Goal: Task Accomplishment & Management: Manage account settings

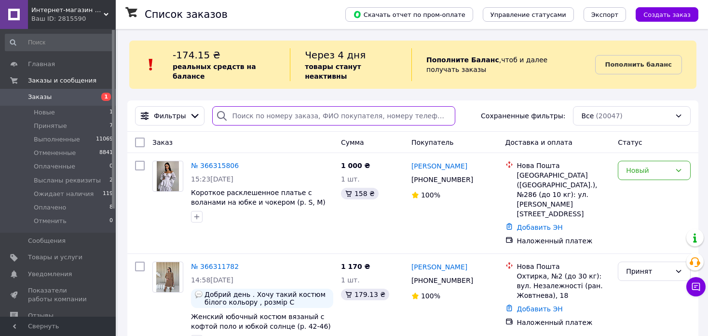
click at [254, 112] on input "search" at bounding box center [333, 115] width 243 height 19
paste input "20451268215529"
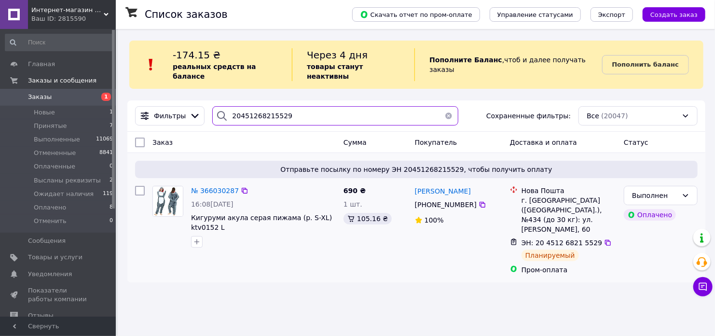
type input "20451268215529"
drag, startPoint x: 210, startPoint y: 158, endPoint x: 214, endPoint y: 165, distance: 8.4
click at [210, 164] on span "Отправьте посылку по номеру ЭН 20451268215529, чтобы получить оплату" at bounding box center [416, 169] width 555 height 10
click at [210, 187] on span "№ 366030287" at bounding box center [215, 191] width 48 height 8
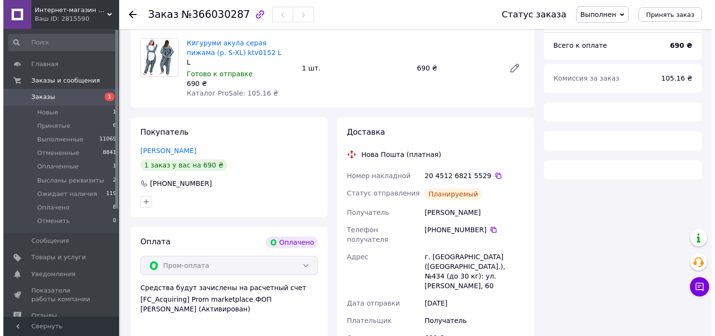
scroll to position [145, 0]
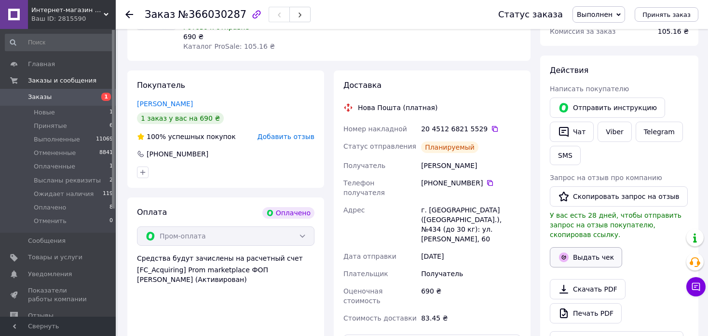
click at [585, 251] on button "Выдать чек" at bounding box center [586, 257] width 72 height 20
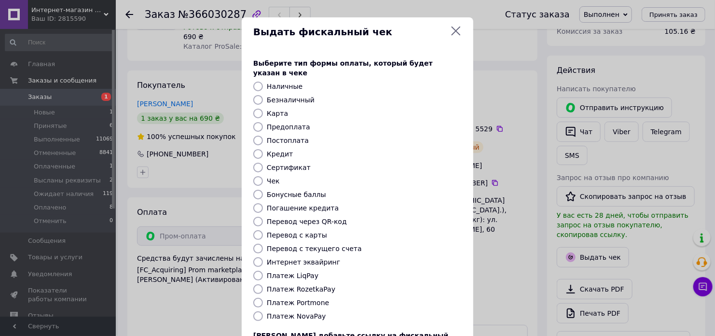
click at [305, 285] on label "Платеж RozetkaPay" at bounding box center [301, 289] width 68 height 8
click at [263, 284] on input "Платеж RozetkaPay" at bounding box center [258, 289] width 10 height 10
radio input "true"
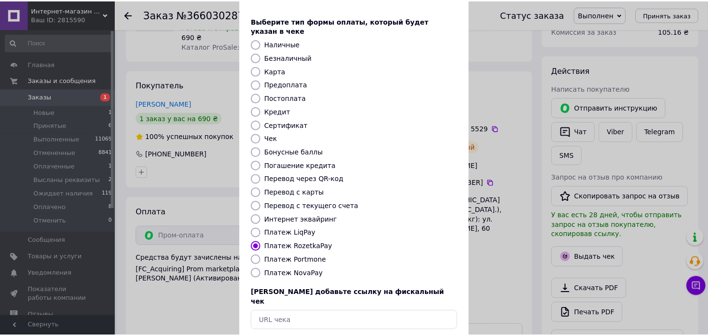
scroll to position [78, 0]
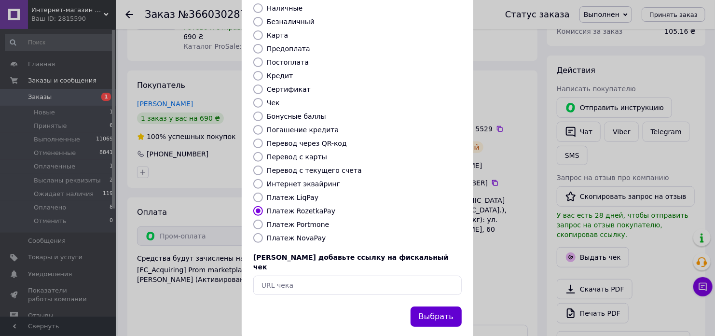
click at [436, 306] on button "Выбрать" at bounding box center [435, 316] width 51 height 21
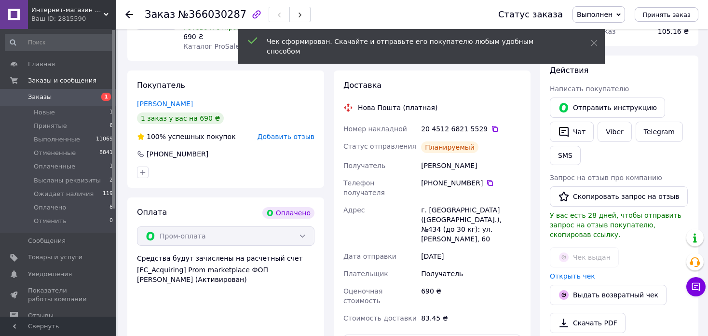
click at [52, 93] on span "Заказы" at bounding box center [58, 97] width 61 height 9
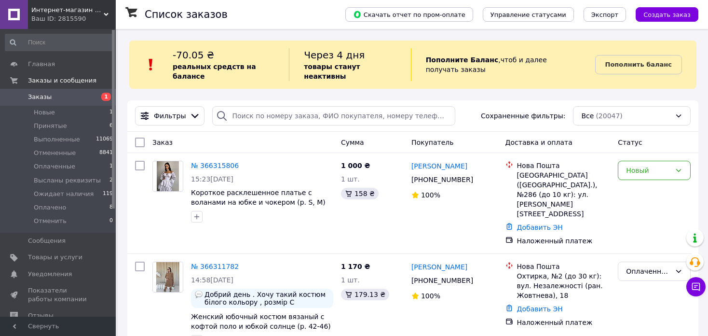
click at [256, 116] on div "Фильтры Сохраненные фильтры: Все (20047)" at bounding box center [412, 115] width 563 height 19
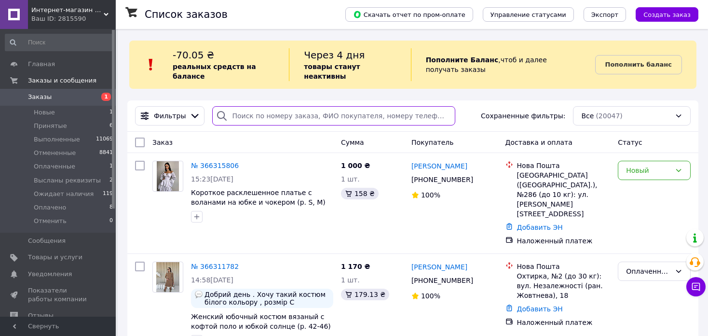
click at [254, 107] on input "search" at bounding box center [333, 115] width 243 height 19
paste input "20451261745802"
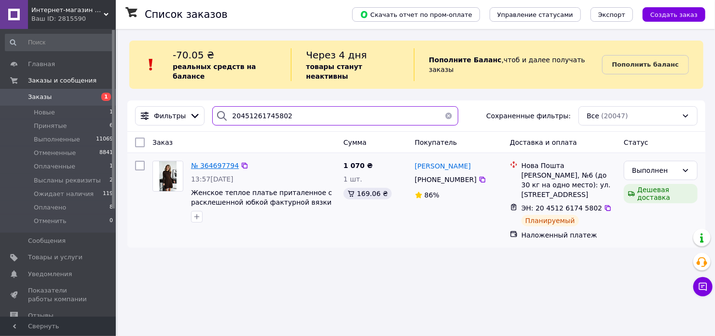
type input "20451261745802"
click at [199, 162] on span "№ 364697794" at bounding box center [215, 166] width 48 height 8
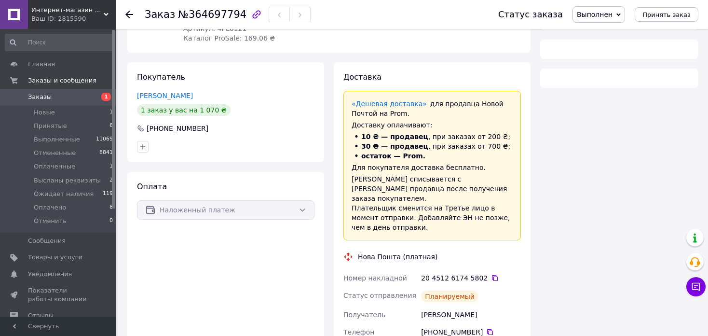
scroll to position [48, 0]
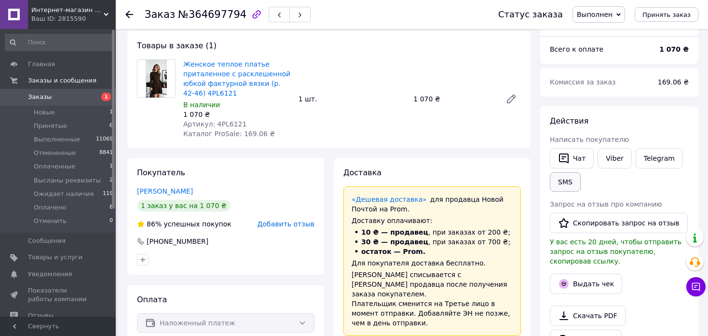
click at [569, 178] on button "SMS" at bounding box center [565, 181] width 31 height 19
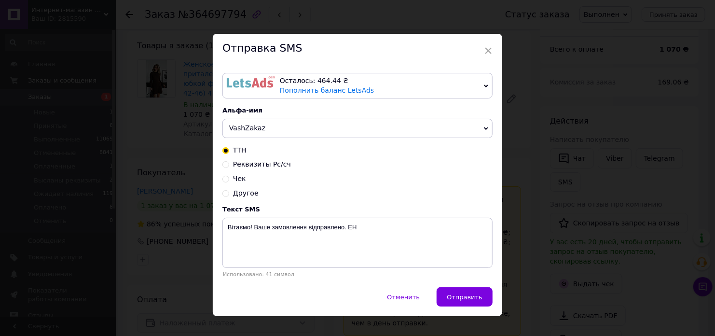
drag, startPoint x: 244, startPoint y: 178, endPoint x: 239, endPoint y: 180, distance: 5.6
click at [244, 178] on div "Чек" at bounding box center [357, 179] width 270 height 10
click at [240, 180] on span "Чек" at bounding box center [239, 179] width 13 height 8
click at [229, 180] on input "Чек" at bounding box center [225, 178] width 7 height 7
radio input "true"
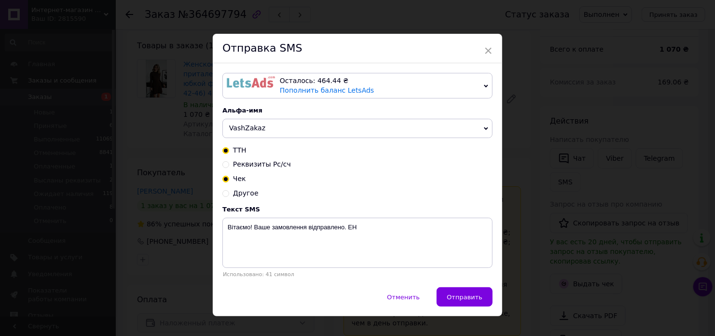
radio input "false"
click at [304, 225] on textarea "Вітаємо! Ваш чек" at bounding box center [357, 242] width 270 height 50
paste textarea "https://kasa.vchasno.ua/check-viewer/Mc9O_Ppq9jA"
type textarea "Вітаємо! Ваш чек https://kasa.vchasno.ua/check-viewer/Mc9O_Ppq9jA"
click at [464, 300] on span "Отправить" at bounding box center [465, 296] width 36 height 7
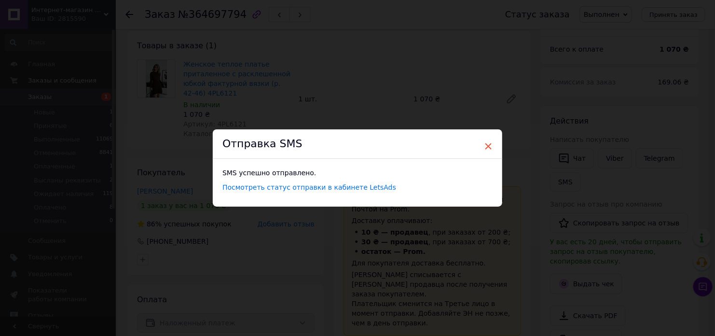
click at [487, 144] on span "×" at bounding box center [488, 146] width 9 height 16
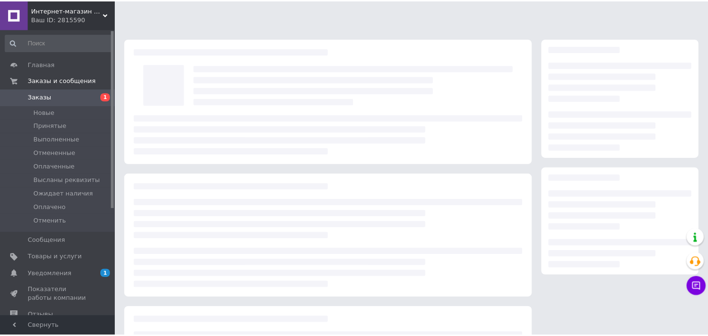
scroll to position [48, 0]
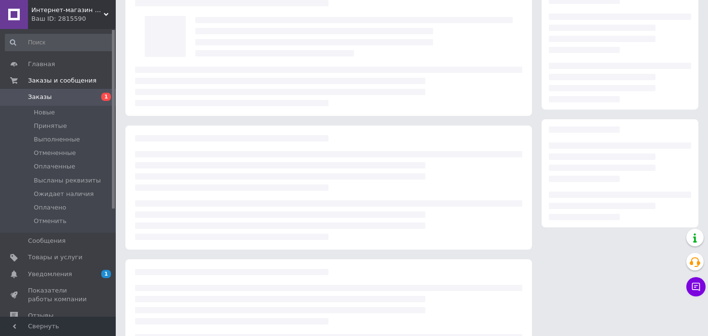
click at [59, 92] on link "Заказы 1" at bounding box center [59, 97] width 119 height 16
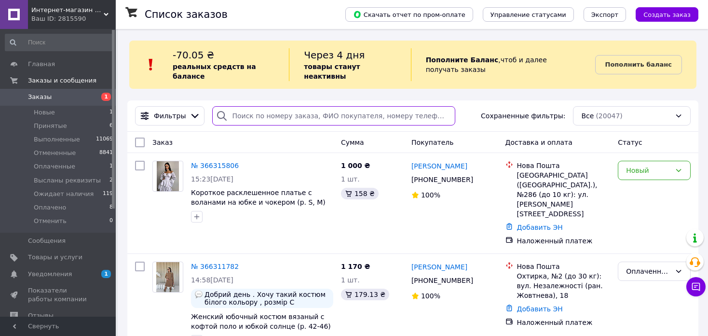
click at [268, 111] on input "search" at bounding box center [333, 115] width 243 height 19
paste input "20451263906750"
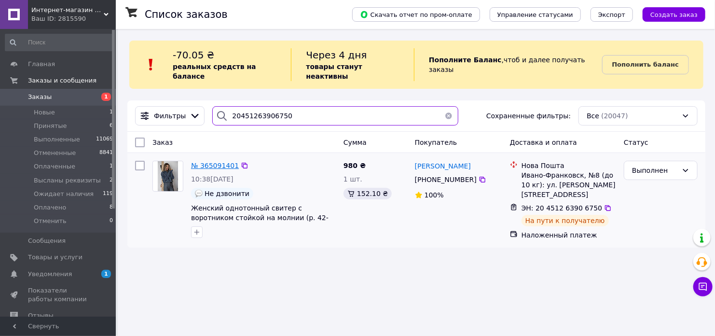
type input "20451263906750"
click at [215, 162] on span "№ 365091401" at bounding box center [215, 166] width 48 height 8
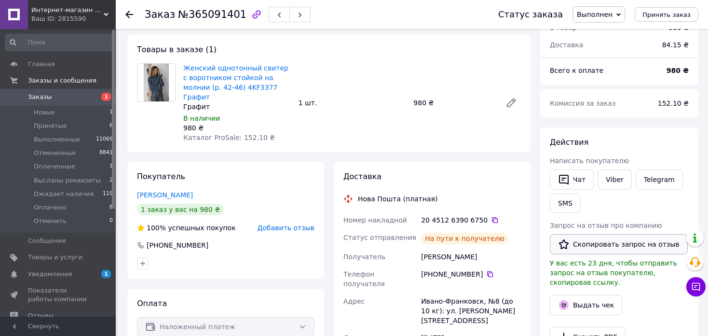
scroll to position [96, 0]
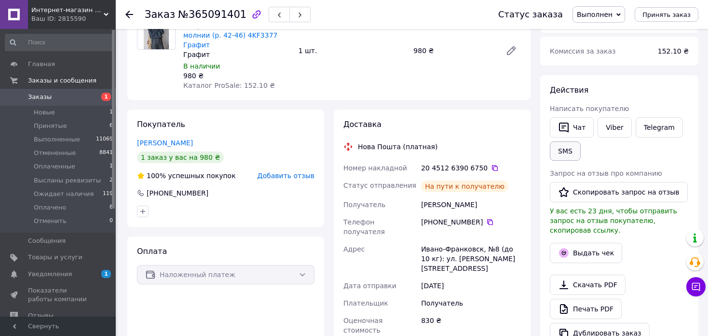
click at [569, 151] on button "SMS" at bounding box center [565, 150] width 31 height 19
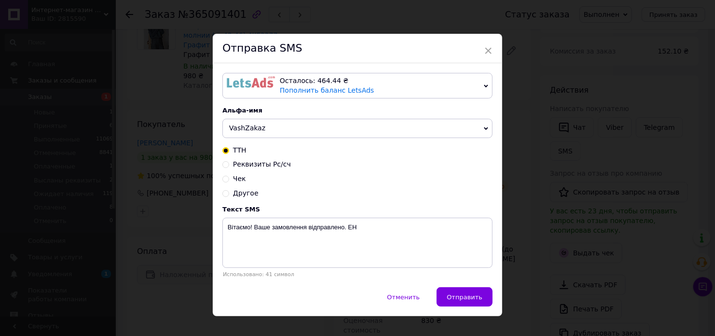
click at [236, 181] on span "Чек" at bounding box center [239, 179] width 13 height 8
click at [229, 181] on input "Чек" at bounding box center [225, 178] width 7 height 7
radio input "true"
radio input "false"
click at [327, 235] on textarea "Вітаємо! Ваш чек" at bounding box center [357, 242] width 270 height 50
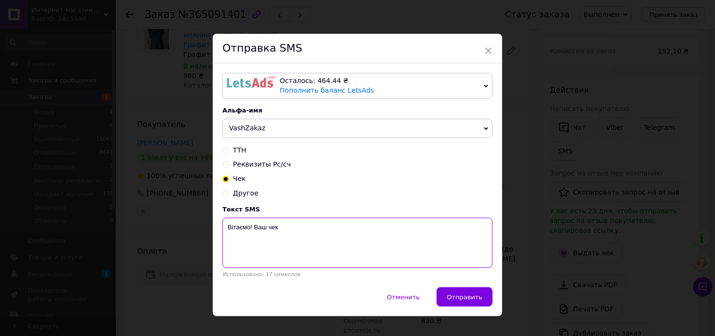
paste textarea "https://kasa.vchasno.ua/check-viewer/UHTRtAaBFFg"
type textarea "Вітаємо! Ваш чек https://kasa.vchasno.ua/check-viewer/UHTRtAaBFFg"
click at [445, 292] on button "Отправить" at bounding box center [464, 296] width 56 height 19
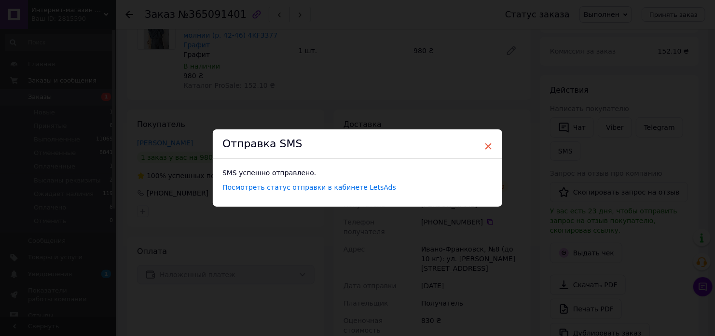
click at [486, 144] on span "×" at bounding box center [488, 146] width 9 height 16
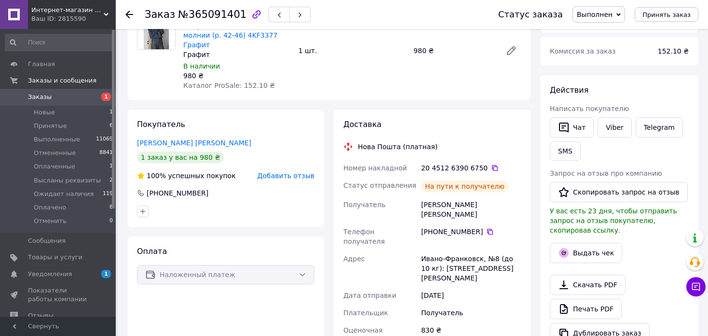
scroll to position [31, 0]
click at [74, 98] on span "Заказы" at bounding box center [58, 97] width 61 height 9
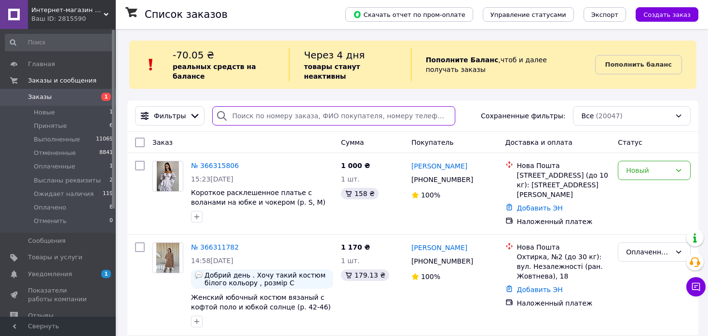
click at [271, 108] on input "search" at bounding box center [333, 115] width 243 height 19
paste input "20451268561812"
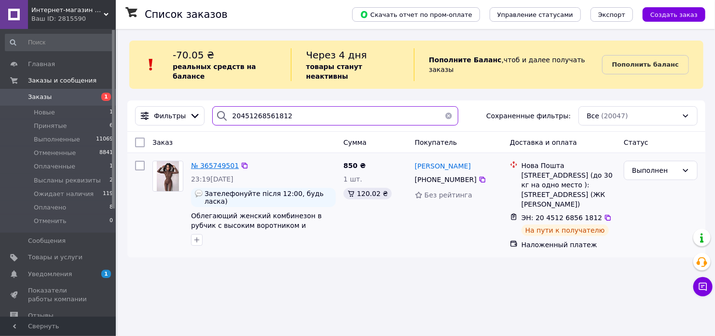
type input "20451268561812"
click at [202, 162] on span "№ 365749501" at bounding box center [215, 166] width 48 height 8
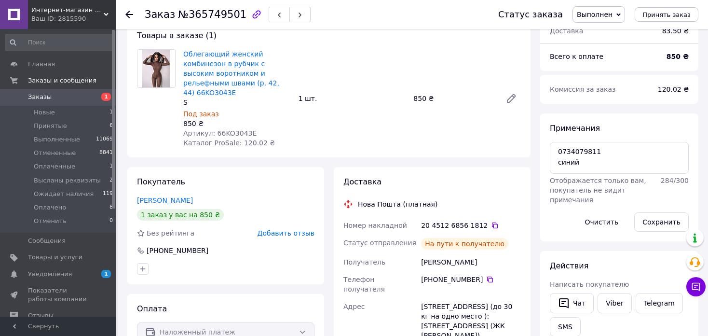
scroll to position [193, 0]
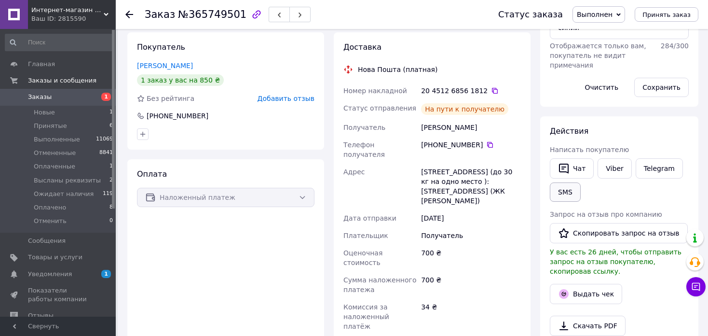
click at [563, 193] on button "SMS" at bounding box center [565, 191] width 31 height 19
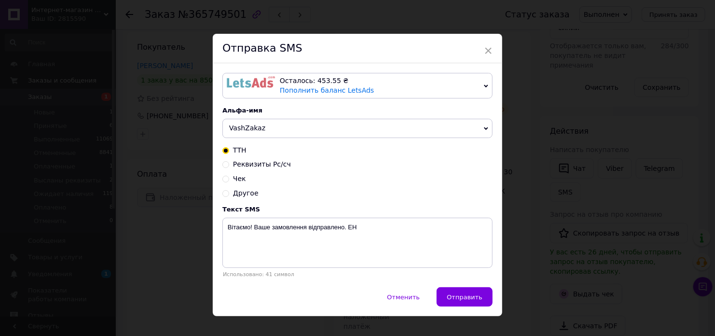
click at [239, 180] on span "Чек" at bounding box center [239, 179] width 13 height 8
click at [229, 180] on input "Чек" at bounding box center [225, 178] width 7 height 7
radio input "true"
radio input "false"
click at [303, 236] on textarea "Вітаємо! Ваш чек" at bounding box center [357, 242] width 270 height 50
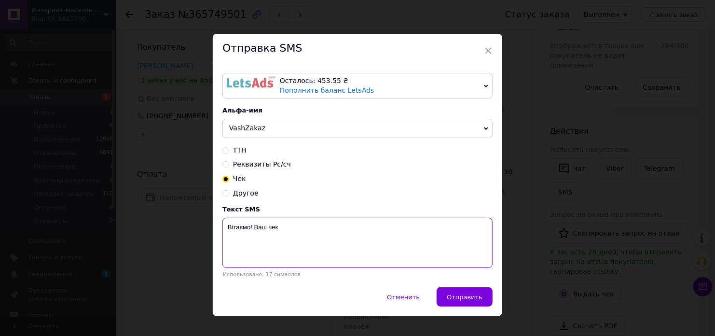
paste textarea "https://kasa.vchasno.ua/check-viewer/5MAaA6lc50M"
type textarea "Вітаємо! Ваш чек https://kasa.vchasno.ua/check-viewer/5MAaA6lc50M"
click at [455, 299] on span "Отправить" at bounding box center [465, 296] width 36 height 7
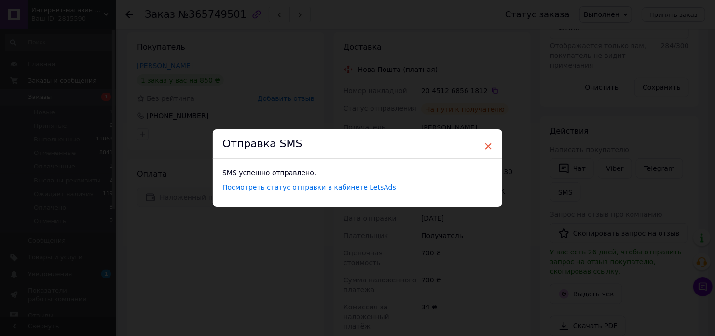
click at [484, 147] on span "×" at bounding box center [488, 146] width 9 height 16
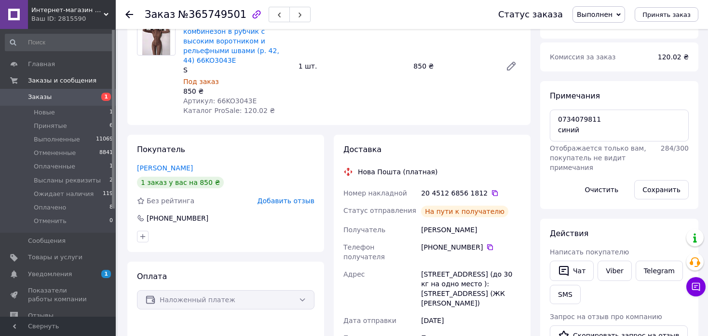
scroll to position [96, 0]
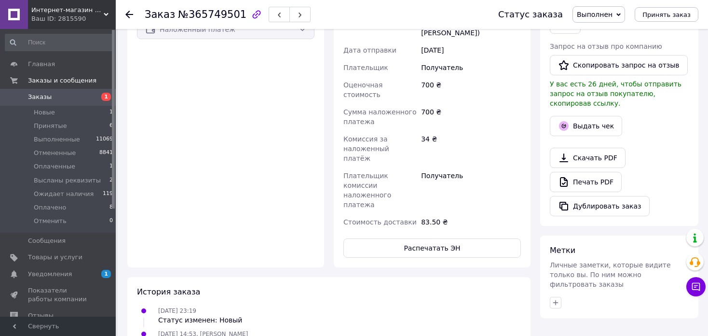
scroll to position [185, 0]
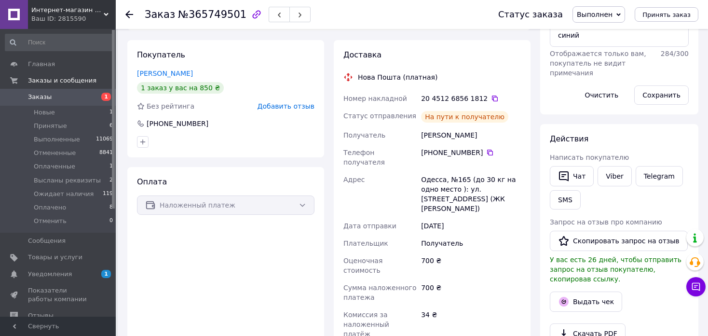
click at [44, 94] on span "Заказы" at bounding box center [40, 97] width 24 height 9
